Goal: Task Accomplishment & Management: Use online tool/utility

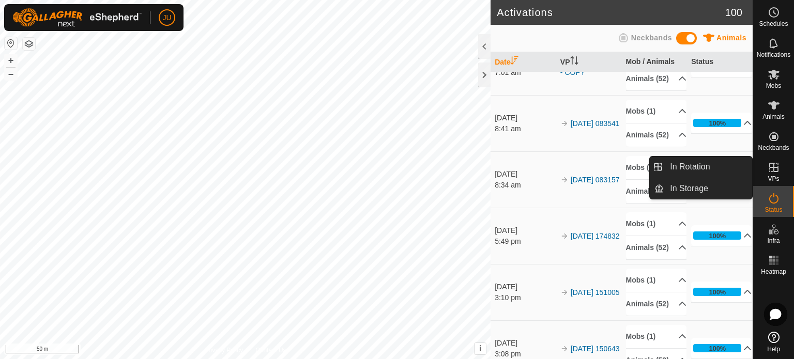
click at [774, 166] on icon at bounding box center [774, 167] width 12 height 12
click at [776, 171] on icon at bounding box center [774, 167] width 12 height 12
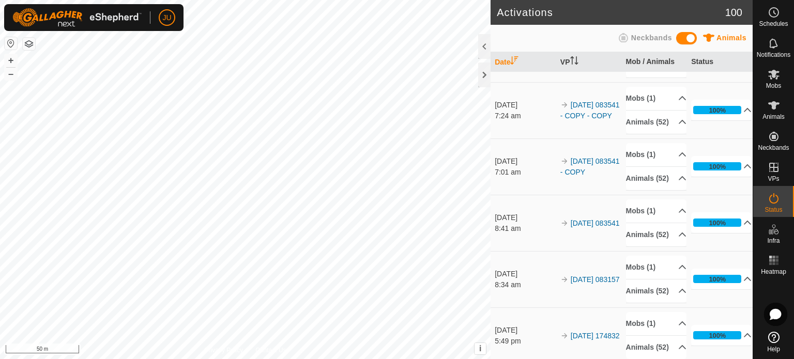
scroll to position [155, 0]
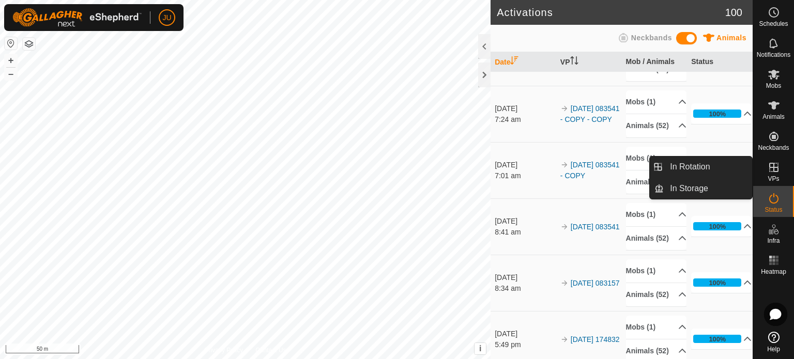
click at [776, 167] on icon at bounding box center [774, 167] width 9 height 9
click at [697, 169] on link "In Rotation" at bounding box center [708, 167] width 88 height 21
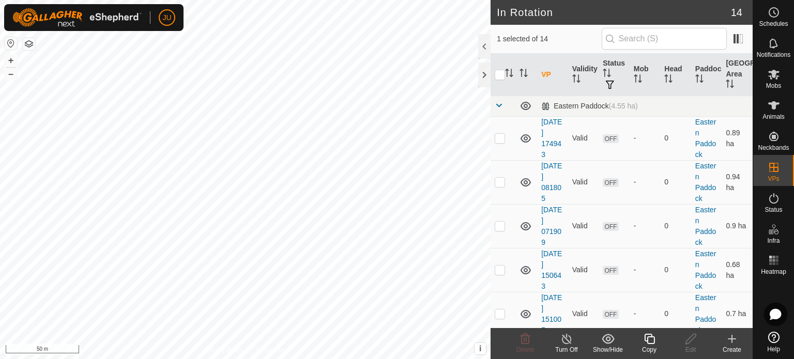
click at [652, 342] on icon at bounding box center [649, 339] width 13 height 12
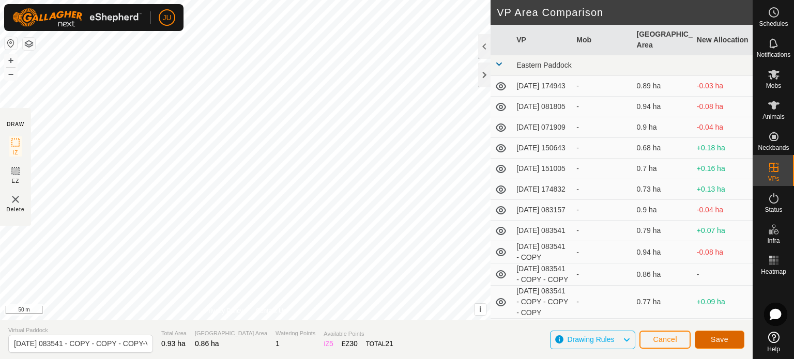
click at [730, 340] on button "Save" at bounding box center [720, 340] width 50 height 18
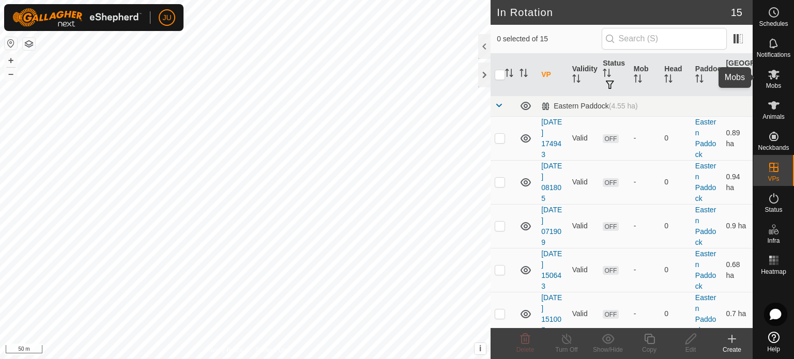
click at [772, 78] on icon at bounding box center [774, 74] width 12 height 12
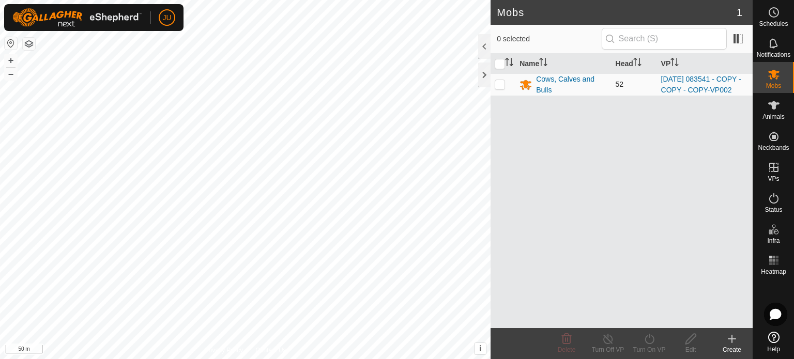
click at [499, 88] on p-checkbox at bounding box center [500, 84] width 10 height 8
checkbox input "true"
click at [653, 338] on icon at bounding box center [649, 339] width 9 height 10
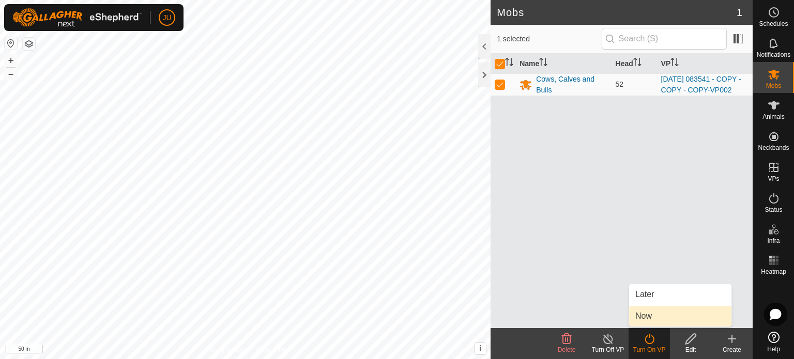
click at [658, 315] on link "Now" at bounding box center [680, 316] width 102 height 21
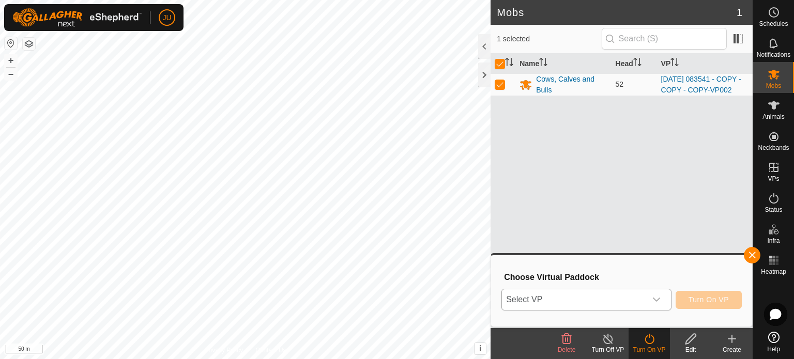
click at [661, 298] on icon "dropdown trigger" at bounding box center [657, 300] width 8 height 8
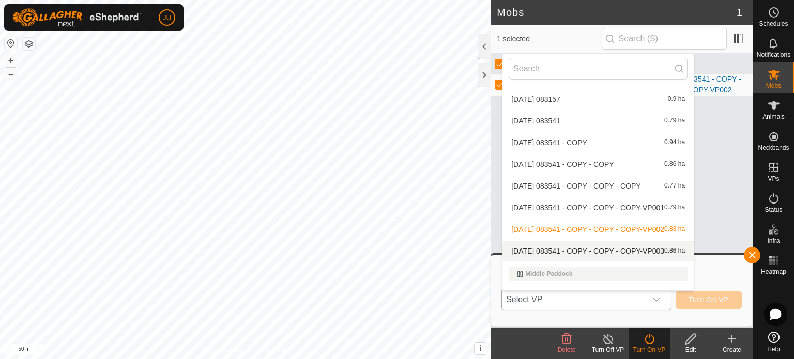
scroll to position [166, 0]
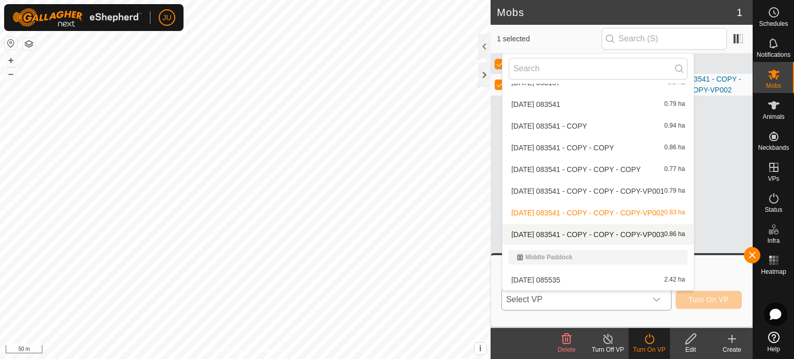
click at [619, 234] on li "[DATE] 083541 - COPY - COPY - COPY-VP003 0.86 ha" at bounding box center [598, 234] width 191 height 21
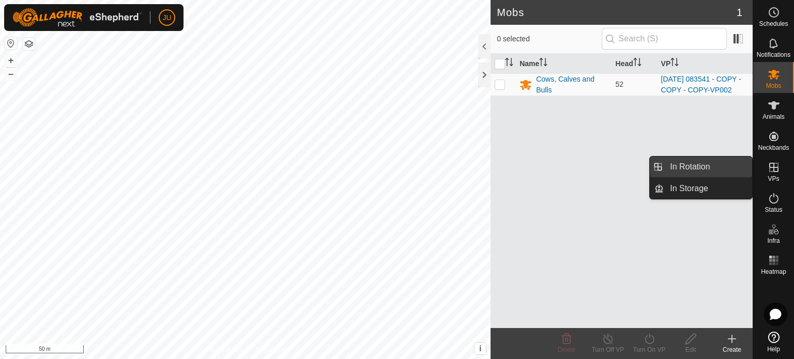
click at [701, 165] on link "In Rotation" at bounding box center [708, 167] width 88 height 21
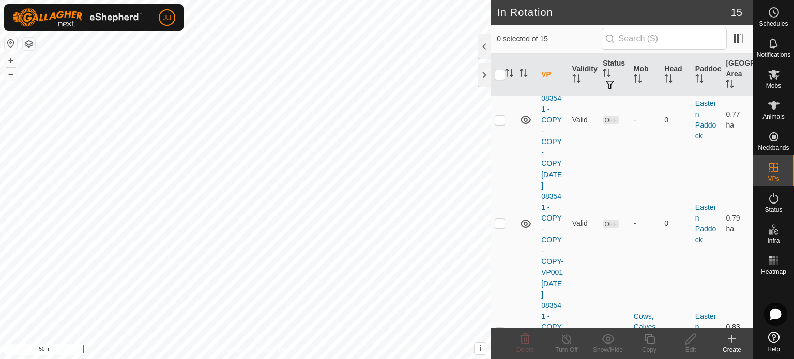
scroll to position [724, 0]
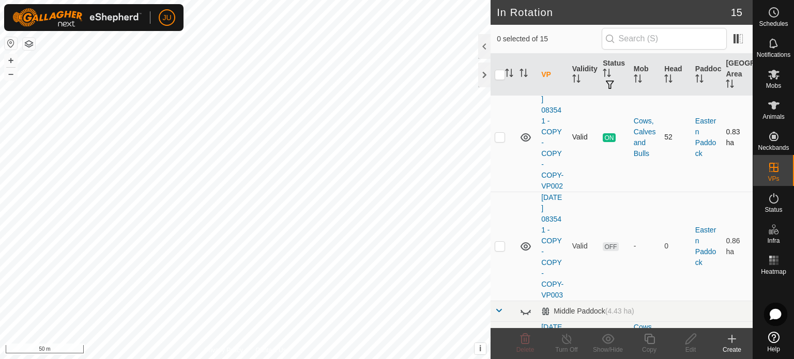
click at [499, 141] on p-checkbox at bounding box center [500, 137] width 10 height 8
checkbox input "true"
click at [652, 342] on icon at bounding box center [649, 339] width 13 height 12
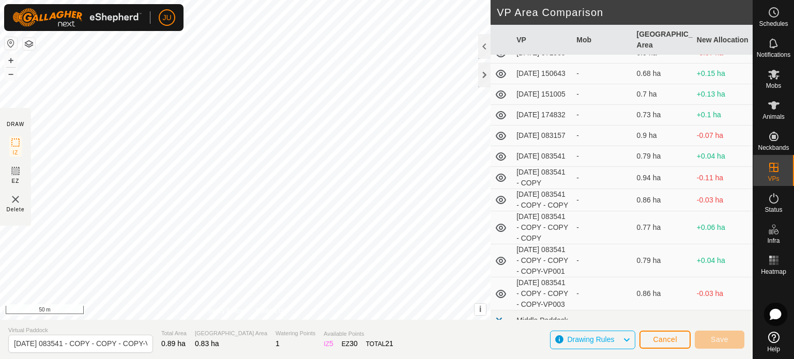
scroll to position [148, 0]
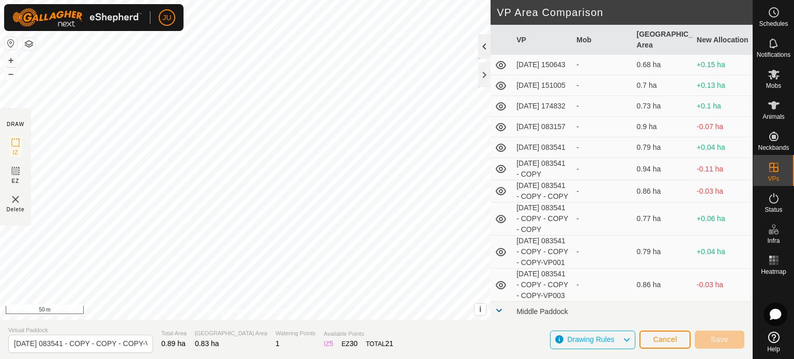
click at [485, 44] on div at bounding box center [484, 46] width 12 height 25
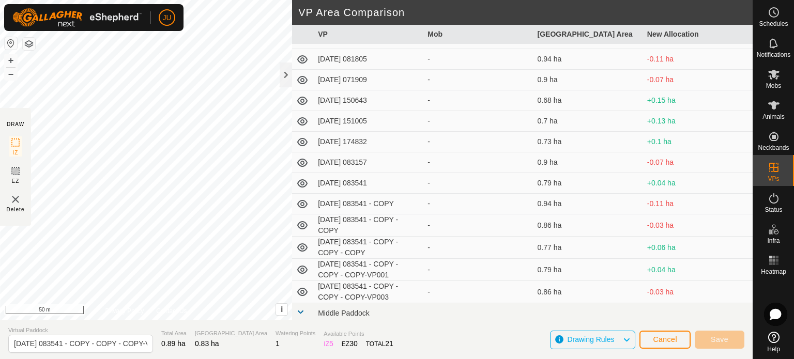
scroll to position [36, 0]
click at [283, 72] on div at bounding box center [286, 75] width 12 height 25
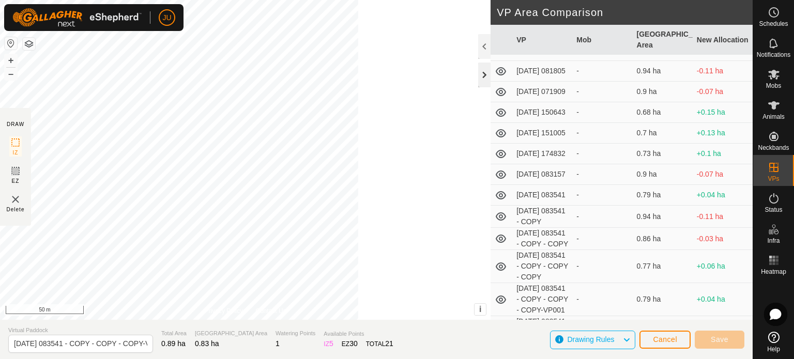
scroll to position [148, 0]
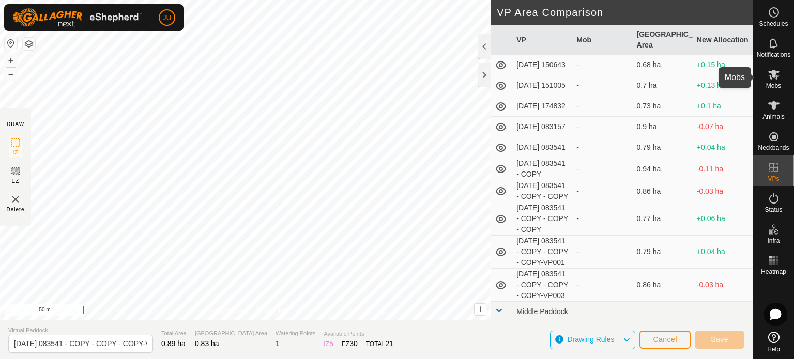
click at [777, 76] on icon at bounding box center [774, 75] width 11 height 10
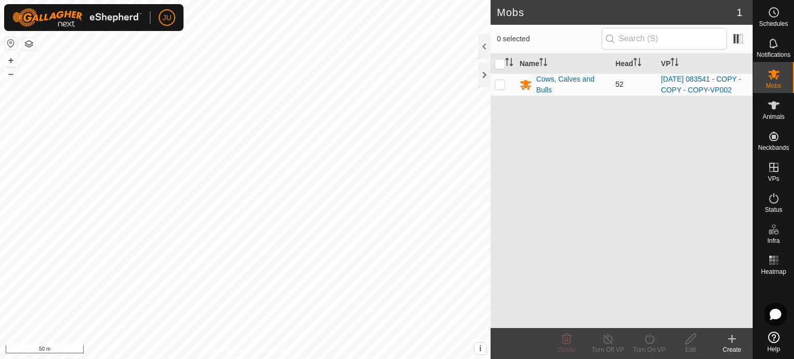
click at [504, 88] on p-checkbox at bounding box center [500, 84] width 10 height 8
checkbox input "true"
click at [653, 339] on icon at bounding box center [649, 339] width 13 height 12
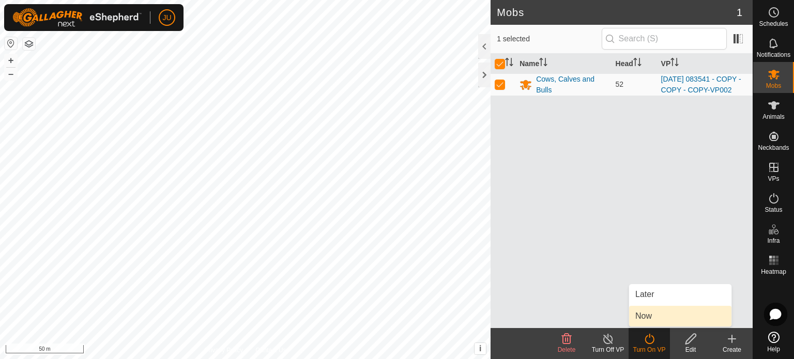
click at [654, 317] on link "Now" at bounding box center [680, 316] width 102 height 21
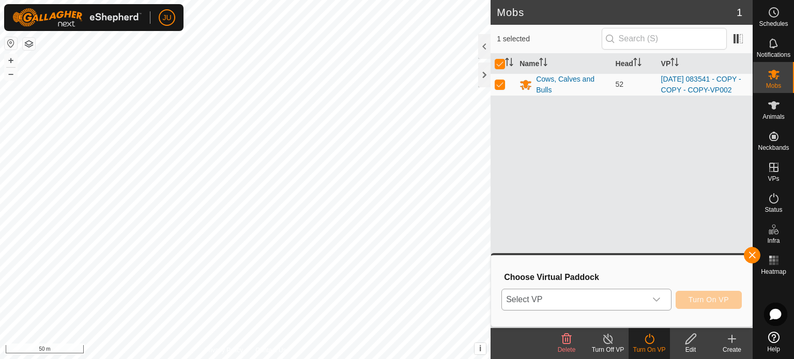
click at [645, 297] on span "Select VP" at bounding box center [574, 300] width 144 height 21
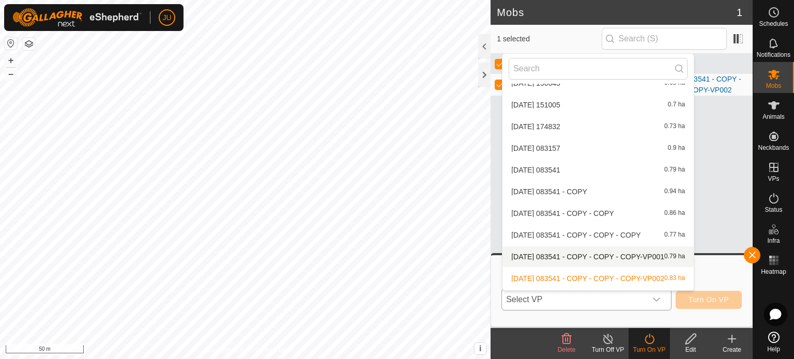
scroll to position [166, 0]
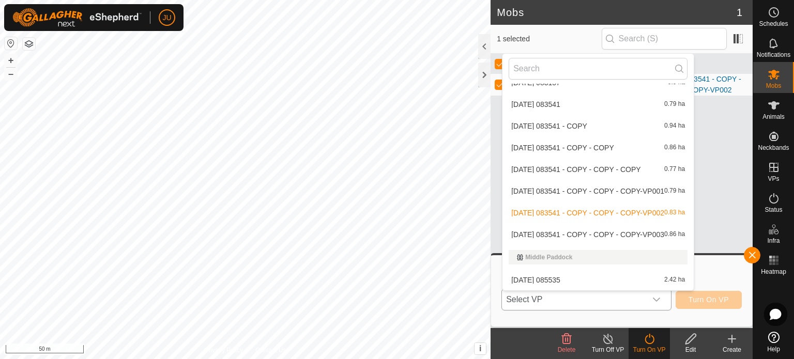
click at [590, 231] on li "[DATE] 083541 - COPY - COPY - COPY-VP003 0.86 ha" at bounding box center [598, 234] width 191 height 21
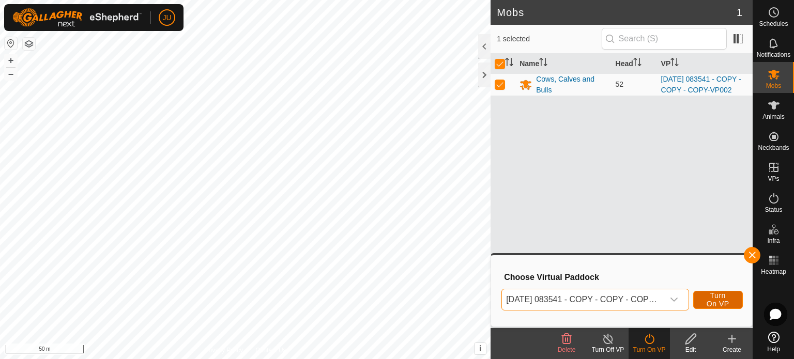
click at [716, 295] on span "Turn On VP" at bounding box center [719, 300] width 24 height 17
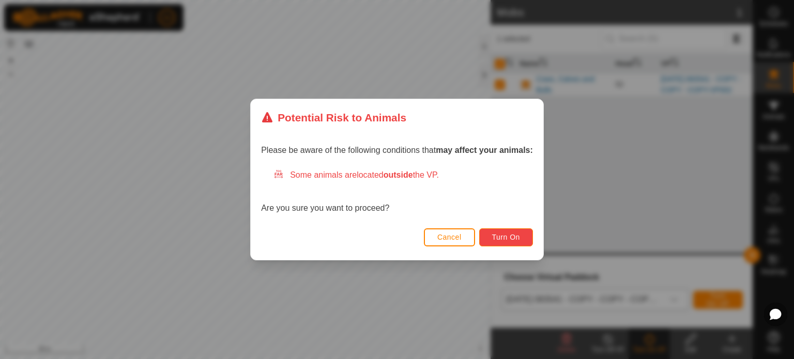
click at [523, 235] on button "Turn On" at bounding box center [506, 238] width 54 height 18
